Goal: Information Seeking & Learning: Learn about a topic

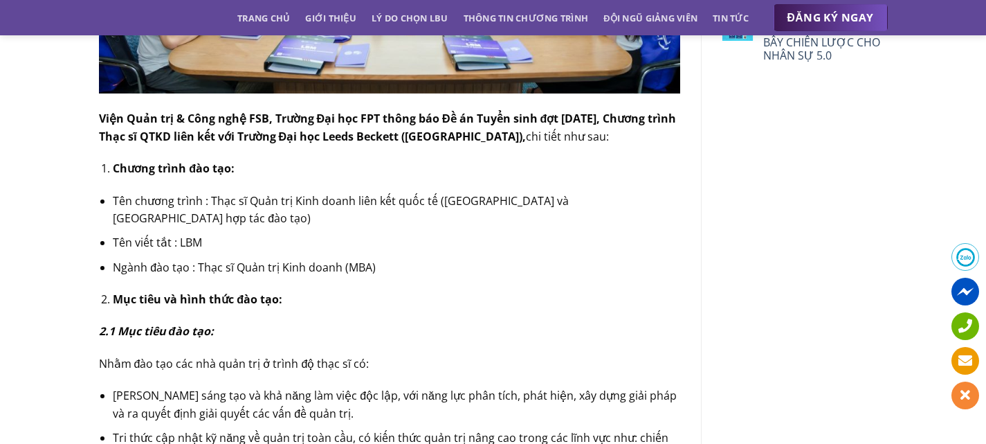
scroll to position [484, 0]
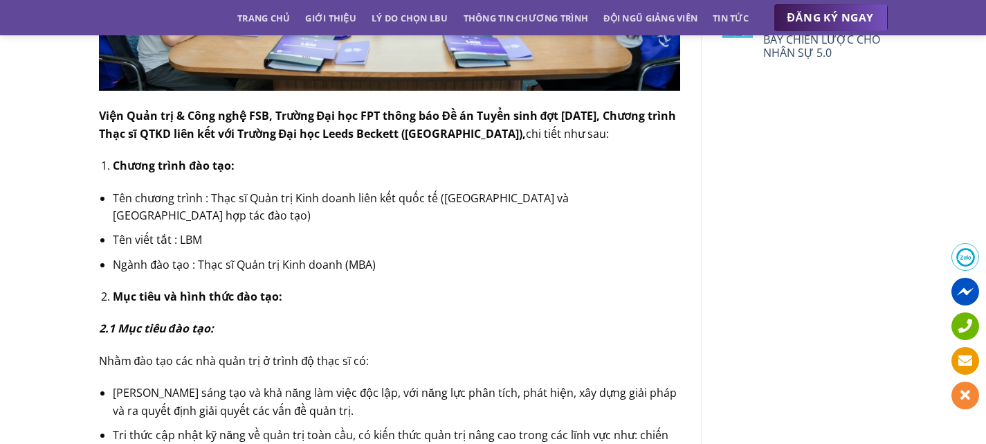
drag, startPoint x: 0, startPoint y: 0, endPoint x: 415, endPoint y: 221, distance: 470.3
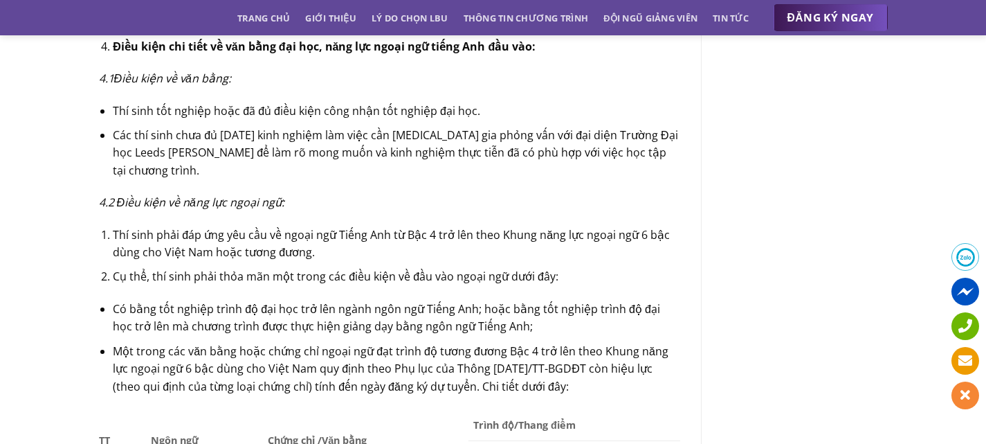
scroll to position [1141, 0]
click at [573, 147] on li "Các thí sinh chưa đủ [DATE] kinh nghiệm làm việc cần [MEDICAL_DATA] gia phỏng v…" at bounding box center [396, 153] width 567 height 53
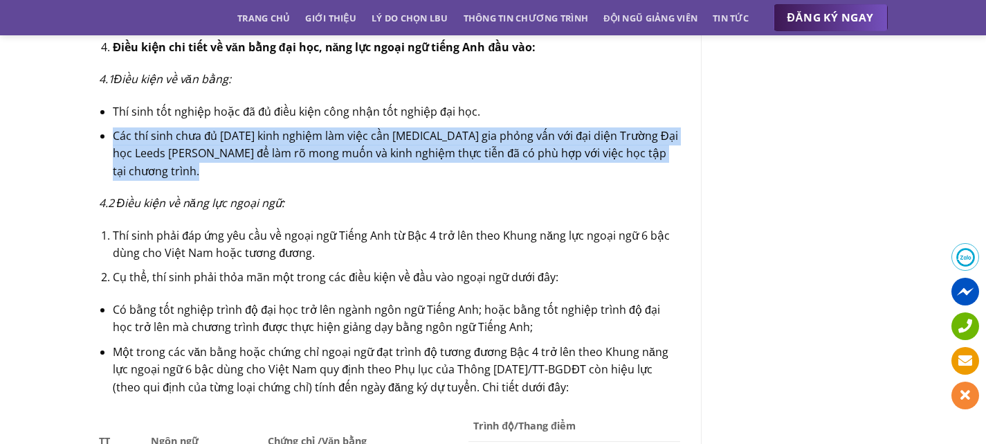
click at [573, 147] on li "Các thí sinh chưa đủ [DATE] kinh nghiệm làm việc cần [MEDICAL_DATA] gia phỏng v…" at bounding box center [396, 153] width 567 height 53
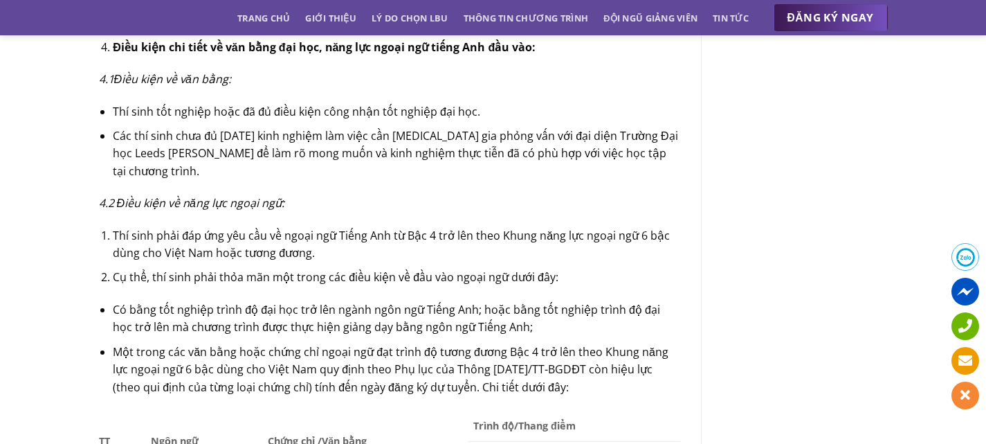
click at [587, 194] on p "4.2 Điều kiện về năng lực ngoại ngữ:" at bounding box center [389, 203] width 581 height 18
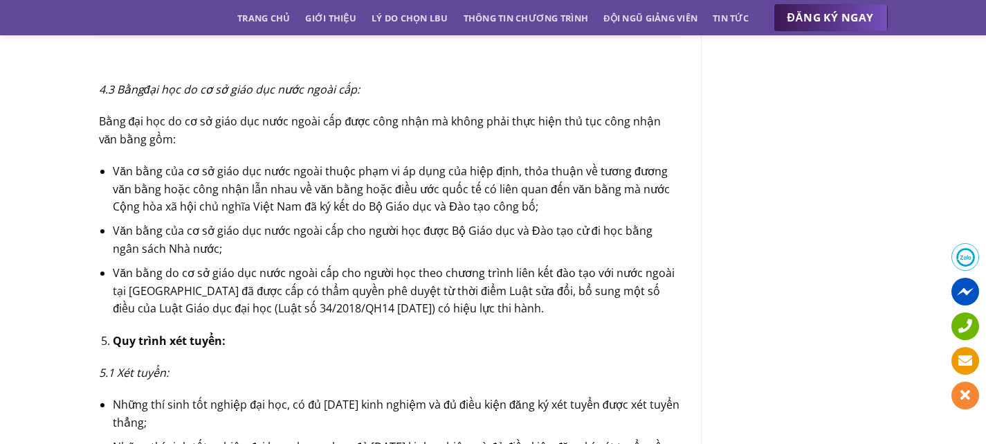
scroll to position [1827, 0]
click at [527, 395] on li "Những thí sinh tốt nghiệp đại học, có đủ [DATE] kinh nghiệm và đủ điều kiện đăn…" at bounding box center [396, 412] width 567 height 35
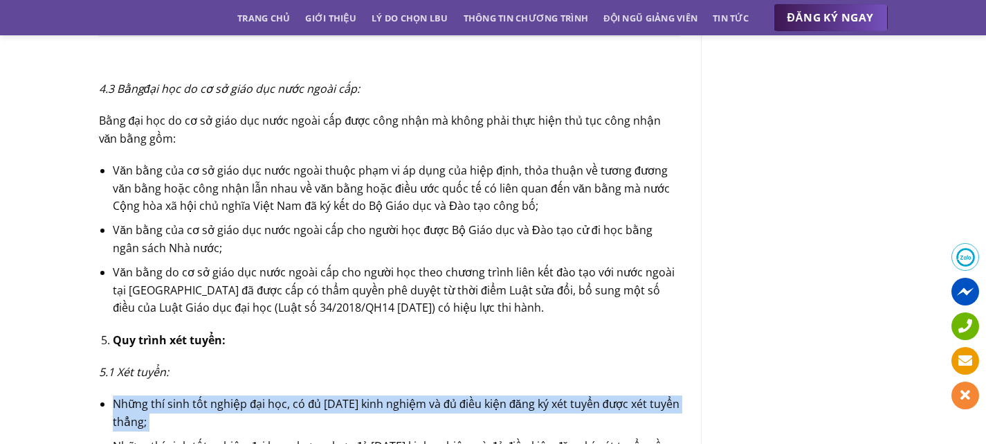
click at [527, 395] on li "Những thí sinh tốt nghiệp đại học, có đủ [DATE] kinh nghiệm và đủ điều kiện đăn…" at bounding box center [396, 412] width 567 height 35
click at [527, 403] on li "Những thí sinh tốt nghiệp đại học, có đủ [DATE] kinh nghiệm và đủ điều kiện đăn…" at bounding box center [396, 412] width 567 height 35
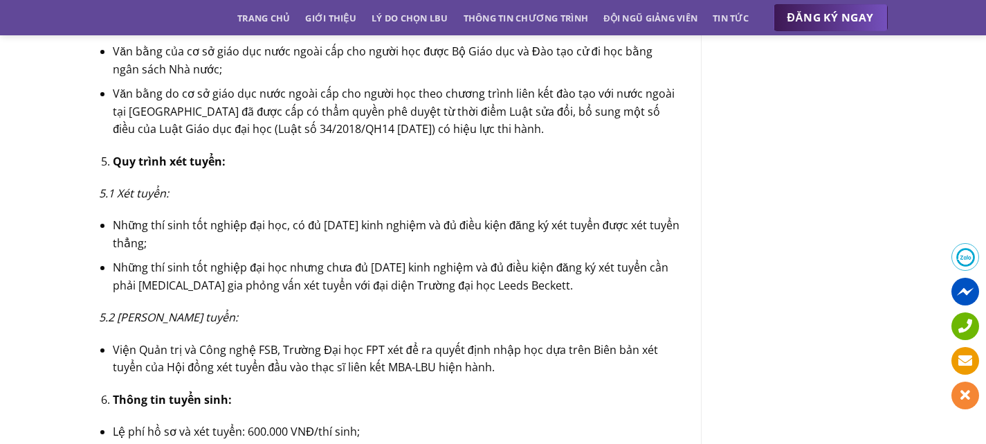
scroll to position [2009, 0]
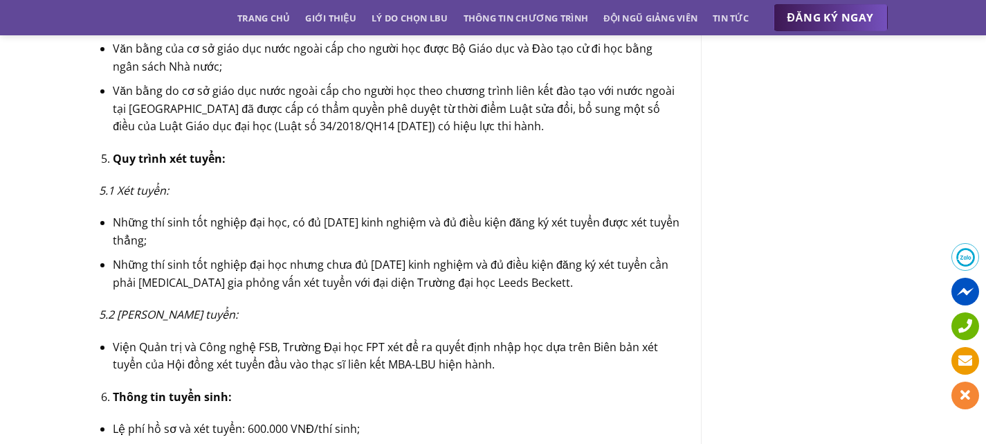
click at [498, 262] on li "Những thí sinh tốt nghiệp đại học nhưng chưa đủ [DATE] kinh nghiệm và đủ điều k…" at bounding box center [396, 273] width 567 height 35
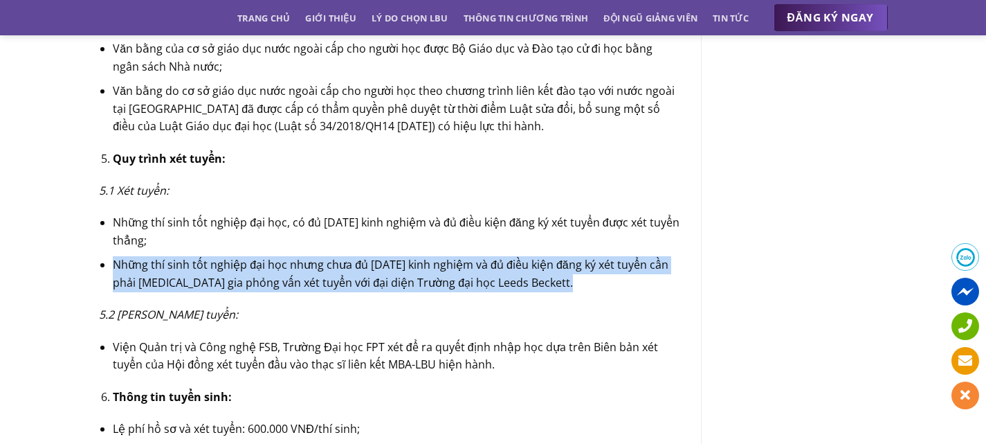
click at [498, 262] on li "Những thí sinh tốt nghiệp đại học nhưng chưa đủ [DATE] kinh nghiệm và đủ điều k…" at bounding box center [396, 273] width 567 height 35
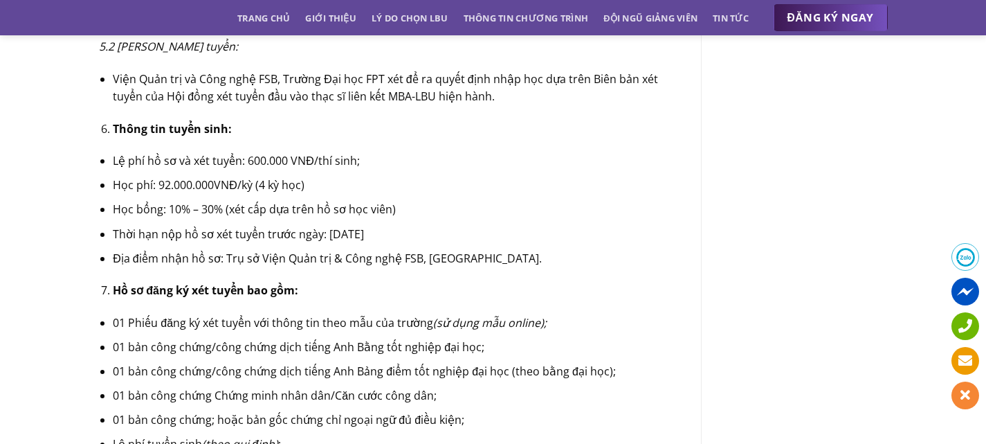
scroll to position [2279, 0]
